Goal: Information Seeking & Learning: Learn about a topic

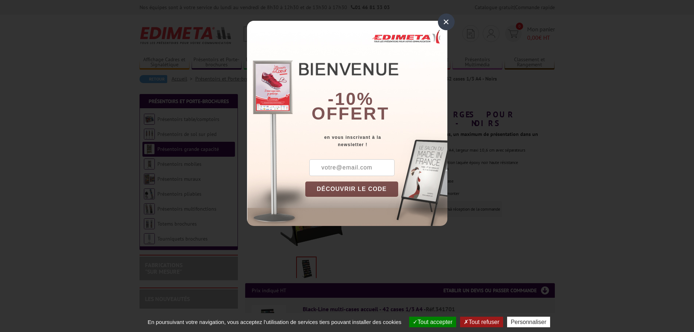
click at [441, 20] on div "×" at bounding box center [446, 21] width 17 height 17
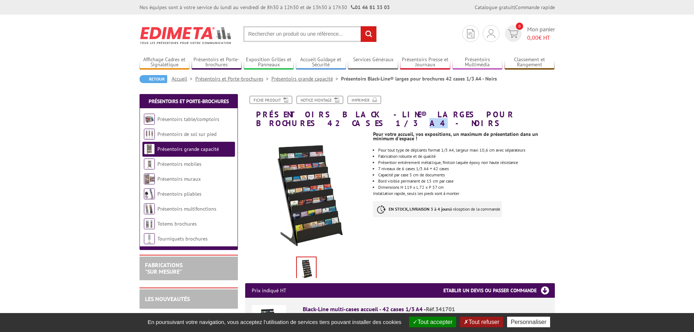
drag, startPoint x: 500, startPoint y: 118, endPoint x: 507, endPoint y: 118, distance: 6.6
click at [507, 118] on h1 "Présentoirs Black-Line® larges pour brochures 42 cases 1/3 A4 - Noirs" at bounding box center [400, 112] width 321 height 32
drag, startPoint x: 489, startPoint y: 116, endPoint x: 505, endPoint y: 116, distance: 15.7
click at [505, 116] on h1 "Présentoirs Black-Line® larges pour brochures 42 cases 1/3 A4 - Noirs" at bounding box center [400, 112] width 321 height 32
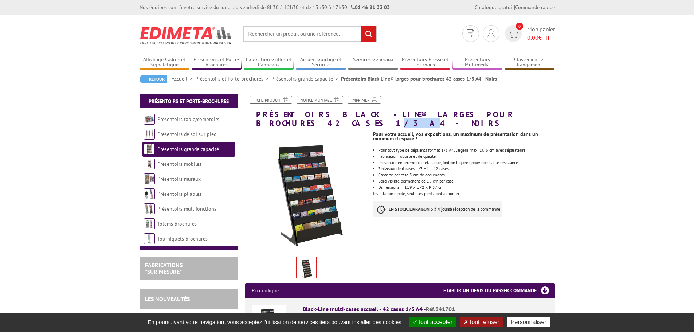
click at [505, 116] on h1 "Présentoirs Black-Line® larges pour brochures 42 cases 1/3 A4 - Noirs" at bounding box center [400, 112] width 321 height 32
drag, startPoint x: 464, startPoint y: 118, endPoint x: 505, endPoint y: 113, distance: 41.1
click at [505, 113] on h1 "Présentoirs Black-Line® larges pour brochures 42 cases 1/3 A4 - Noirs" at bounding box center [400, 112] width 321 height 32
drag, startPoint x: 457, startPoint y: 147, endPoint x: 475, endPoint y: 148, distance: 17.9
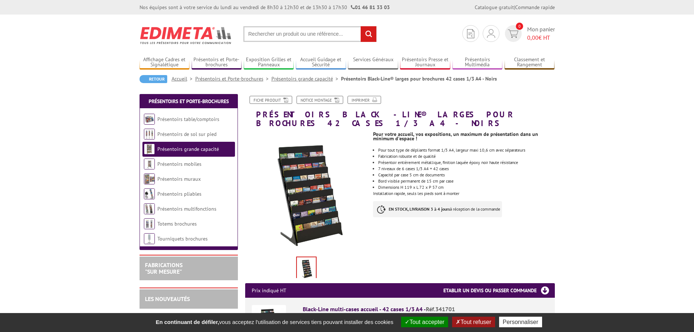
click at [475, 154] on li "Fabrication robuste et de qualité" at bounding box center [466, 156] width 176 height 4
drag, startPoint x: 426, startPoint y: 160, endPoint x: 438, endPoint y: 161, distance: 11.7
click at [438, 167] on li "7 niveaux de 6 cases 1/3 A4 = 42 cases" at bounding box center [466, 169] width 176 height 4
click at [486, 179] on li "Bord visible permanent de 15 cm par case" at bounding box center [466, 181] width 176 height 4
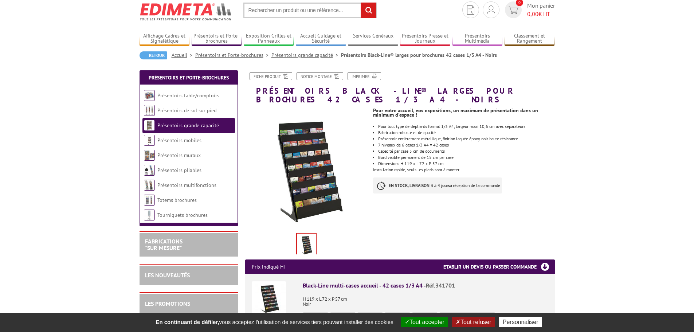
scroll to position [36, 0]
